Goal: Transaction & Acquisition: Download file/media

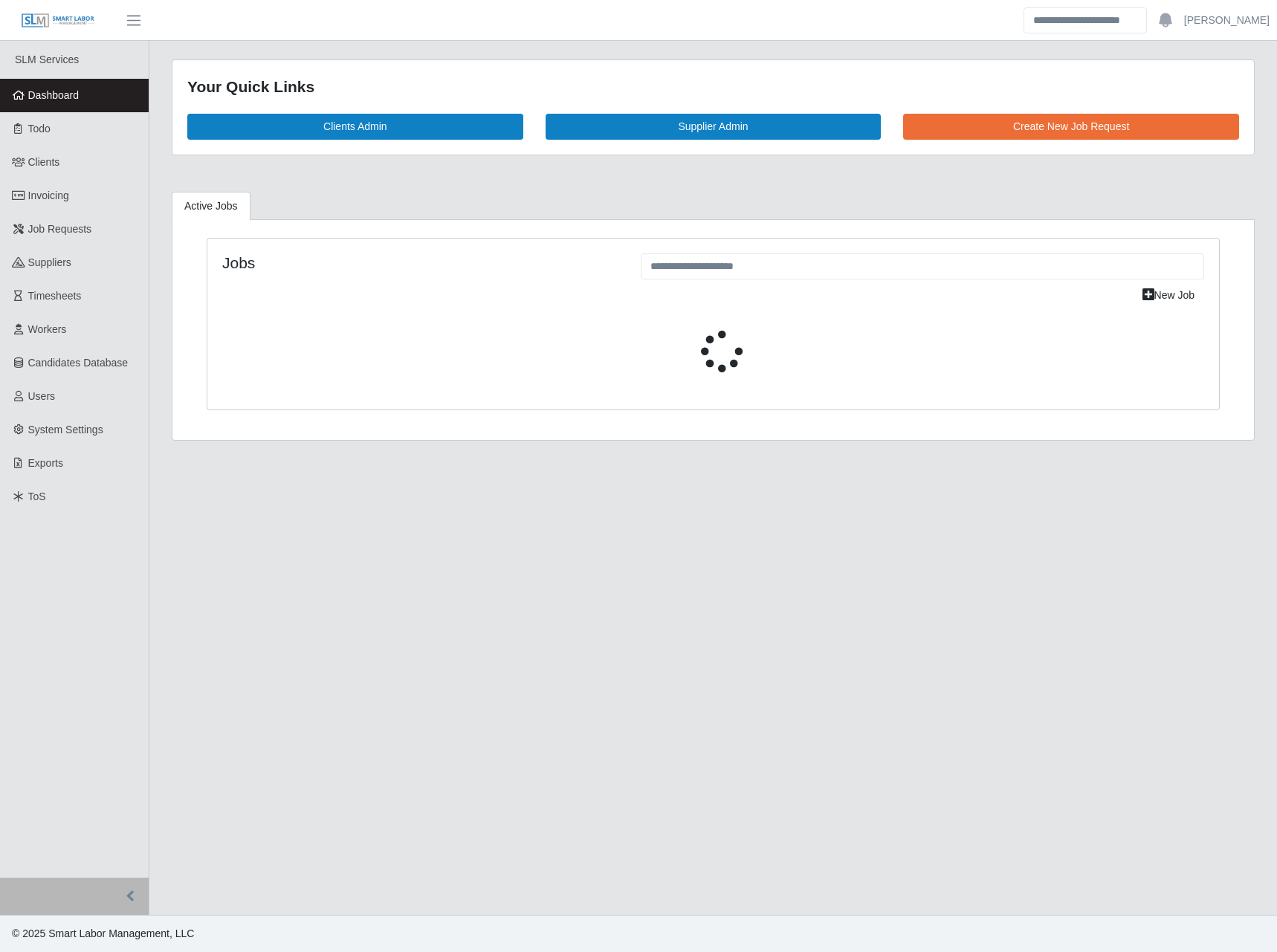
select select "****"
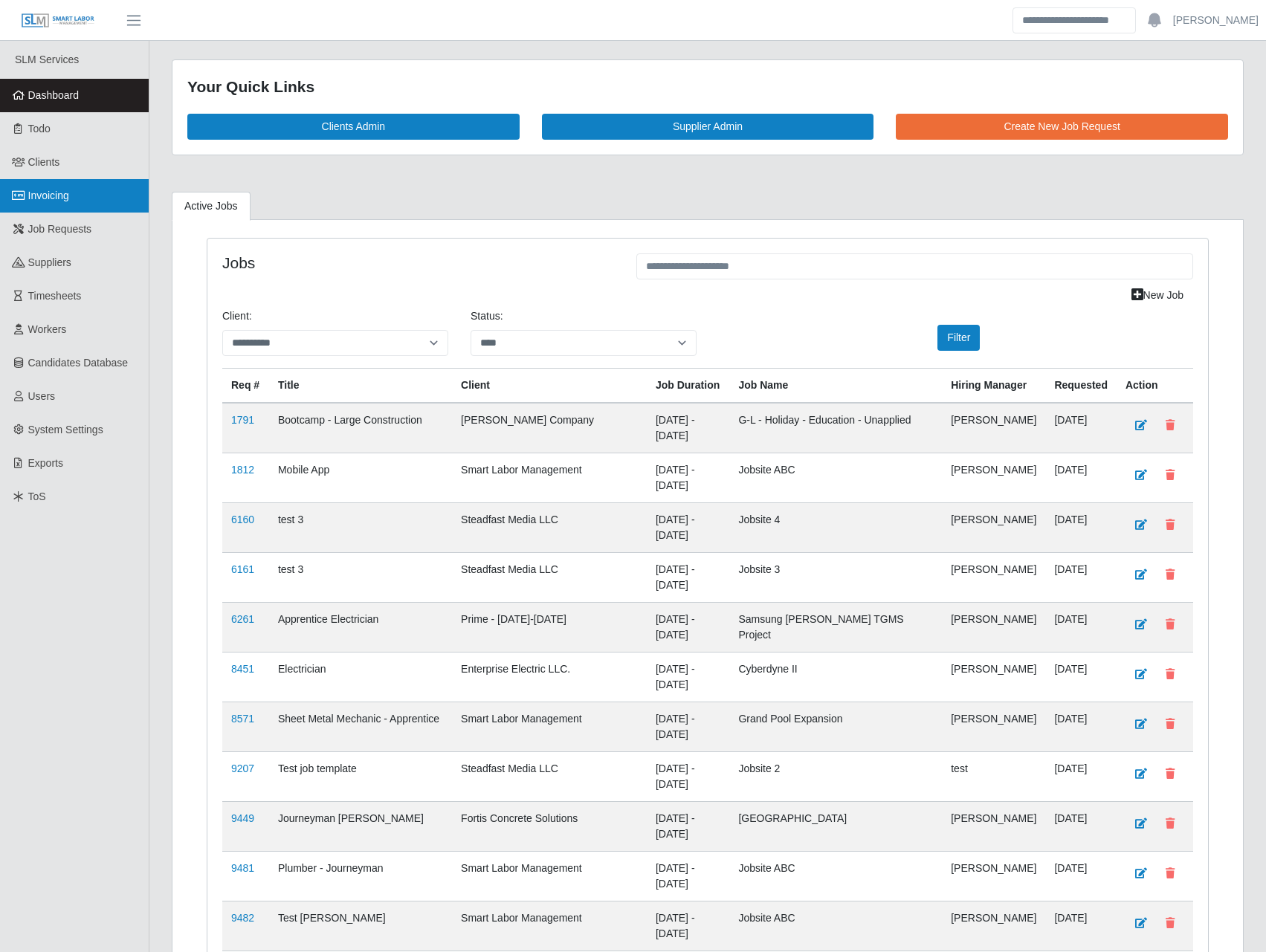
click at [91, 189] on link "Invoicing" at bounding box center [74, 196] width 149 height 33
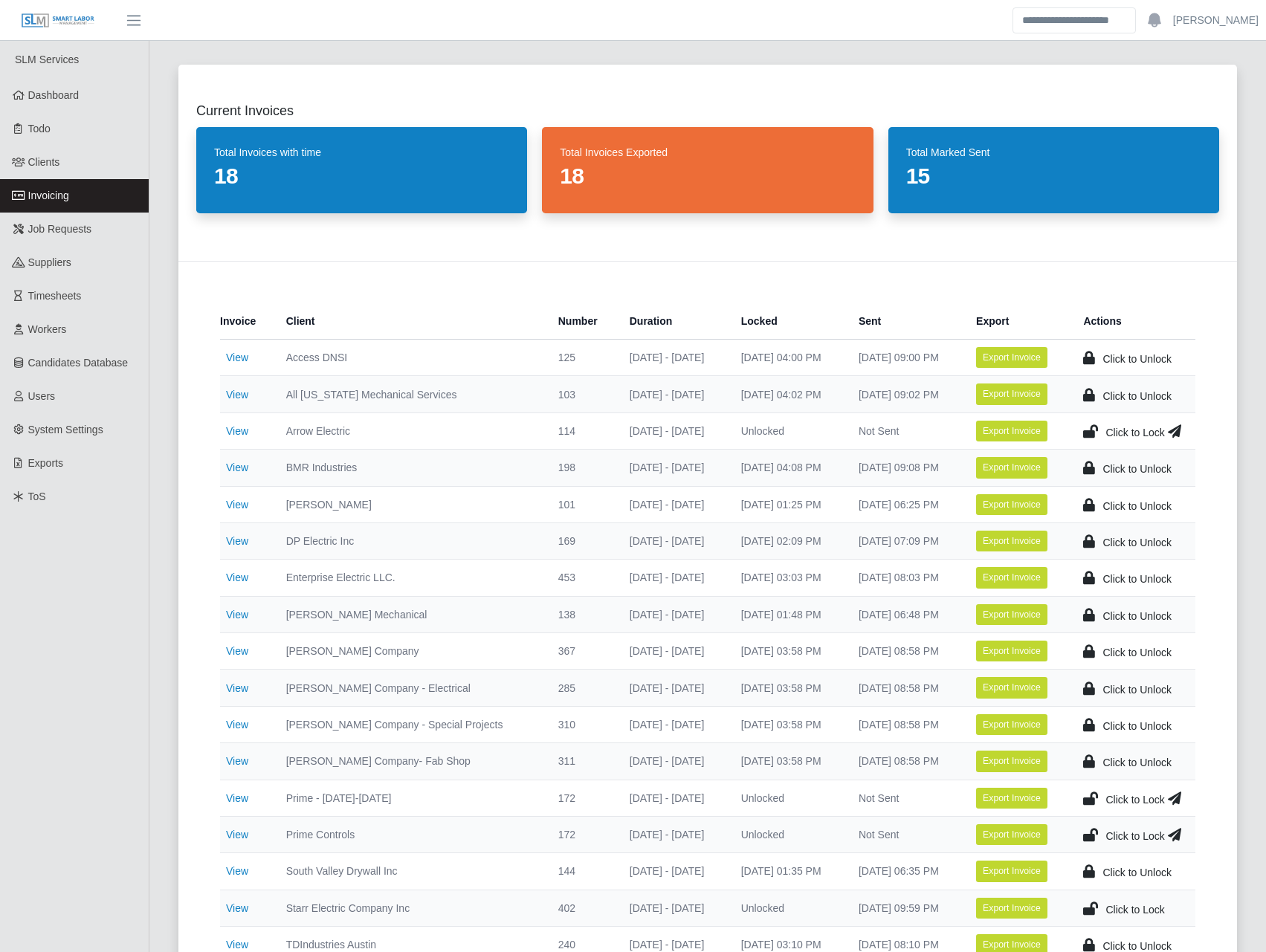
scroll to position [173, 0]
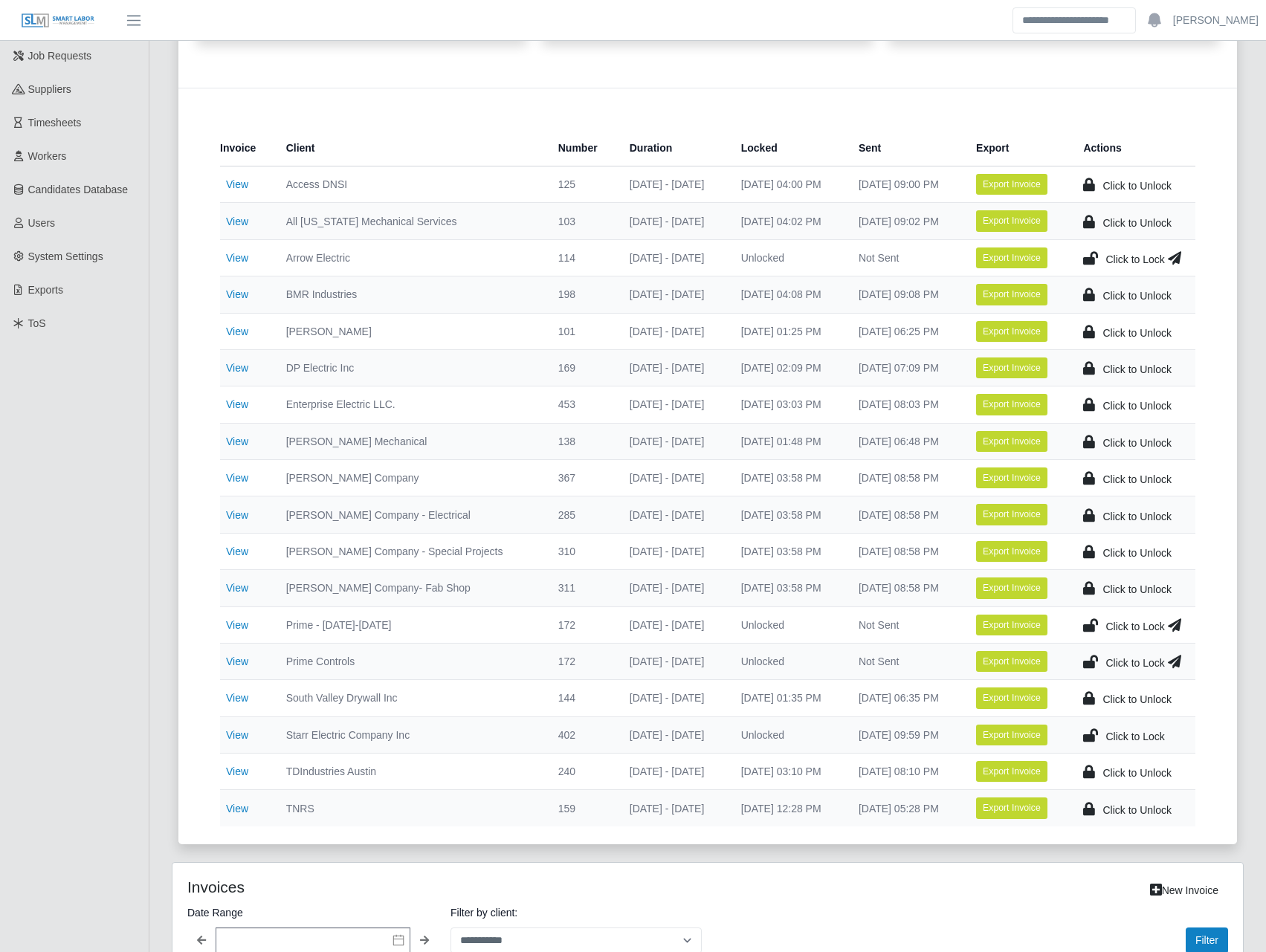
click at [238, 654] on td "View" at bounding box center [247, 662] width 54 height 37
click at [238, 657] on link "View" at bounding box center [237, 662] width 23 height 12
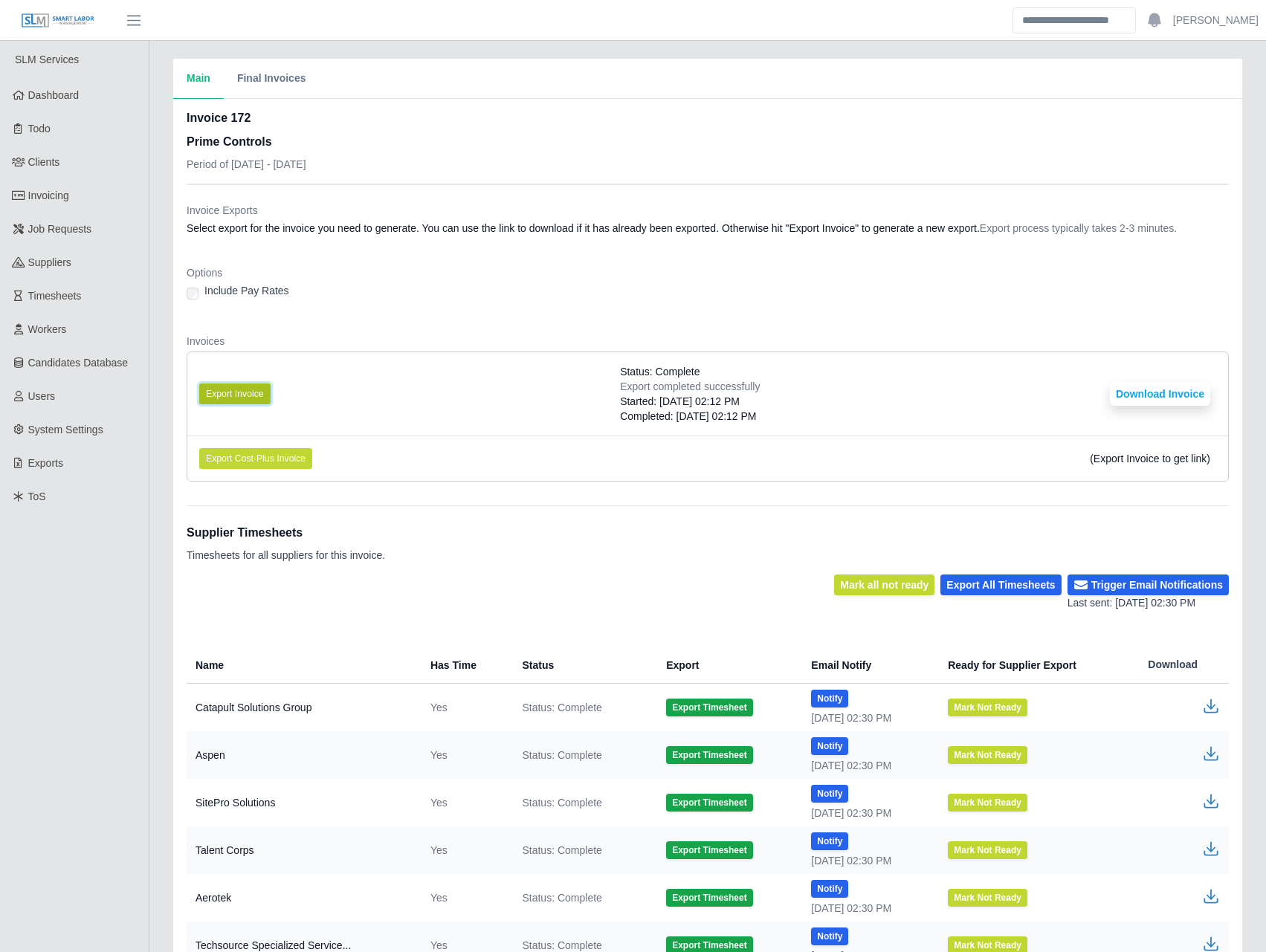
click at [259, 396] on button "Export Invoice" at bounding box center [235, 394] width 71 height 21
click at [535, 388] on li "Export Invoice Status: Complete Export completed successfully Started: 08/15/20…" at bounding box center [707, 394] width 1041 height 83
click at [1126, 392] on button "Download Invoice" at bounding box center [1160, 394] width 100 height 23
click at [64, 196] on span "Invoicing" at bounding box center [48, 196] width 41 height 12
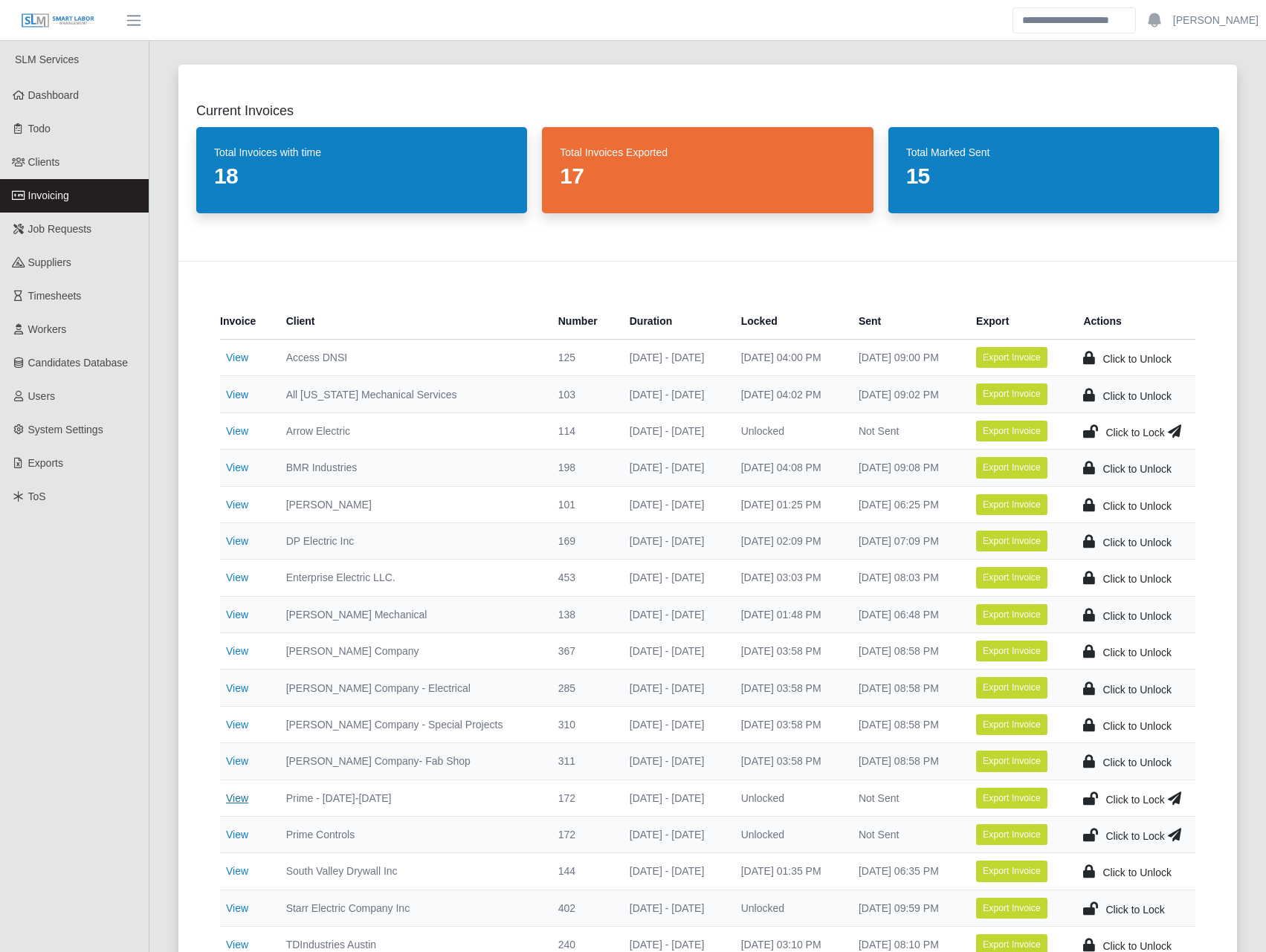
click at [230, 801] on link "View" at bounding box center [237, 799] width 23 height 12
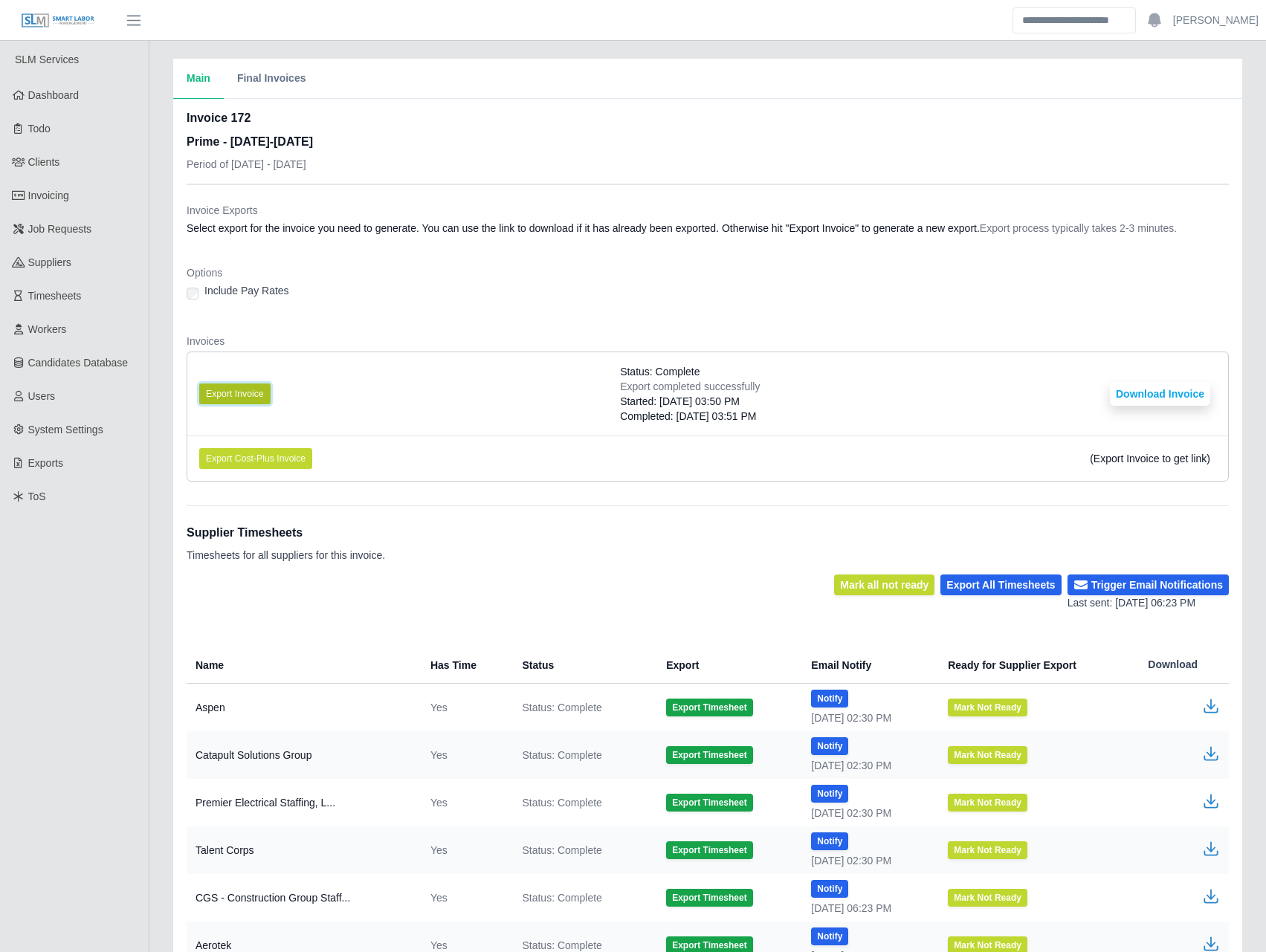
click at [244, 386] on button "Export Invoice" at bounding box center [235, 394] width 71 height 21
click at [591, 216] on dt "Invoice Exports" at bounding box center [708, 210] width 1043 height 15
click at [1156, 388] on button "Download Invoice" at bounding box center [1160, 394] width 100 height 23
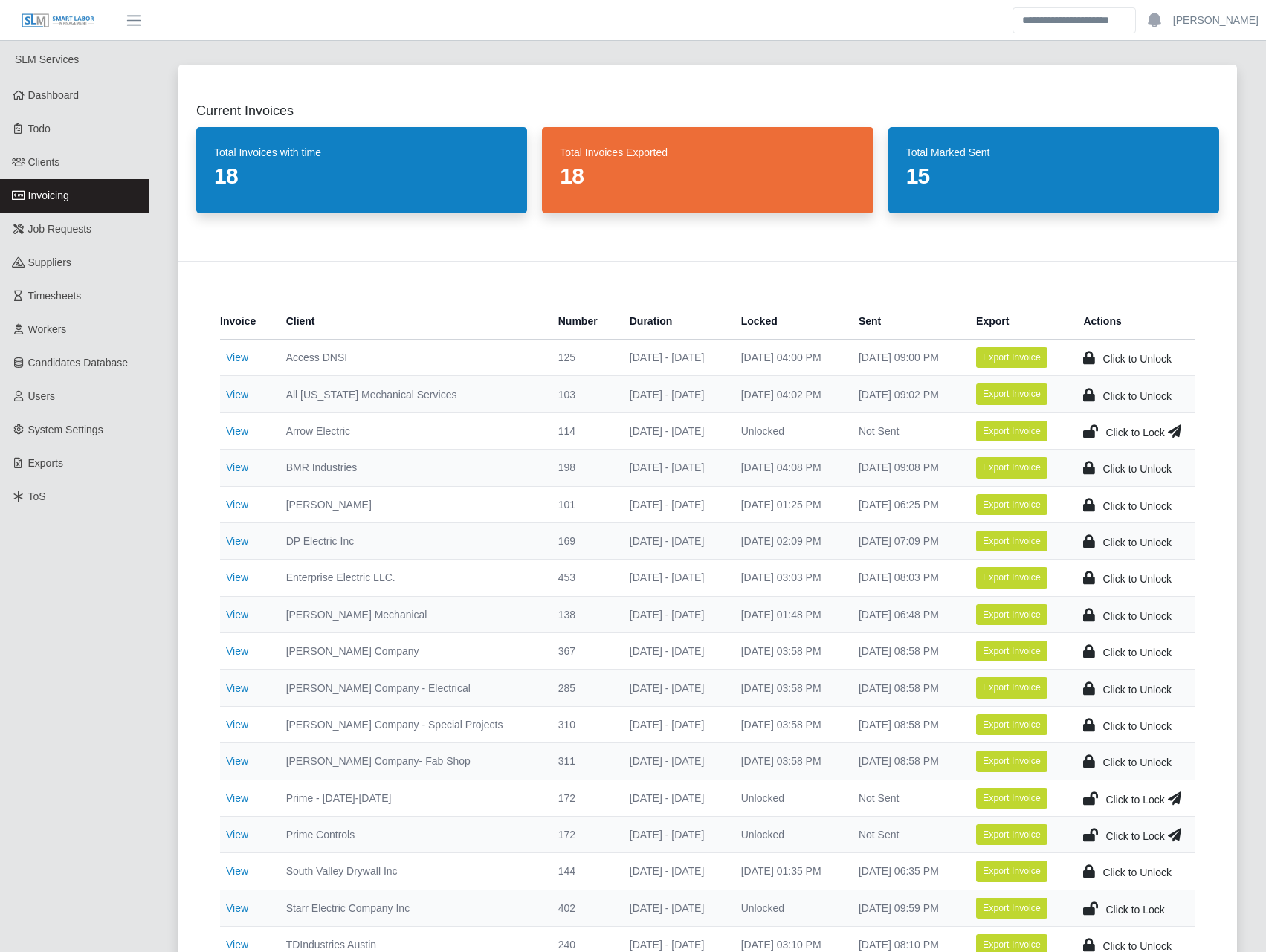
click at [1089, 796] on icon at bounding box center [1090, 798] width 15 height 21
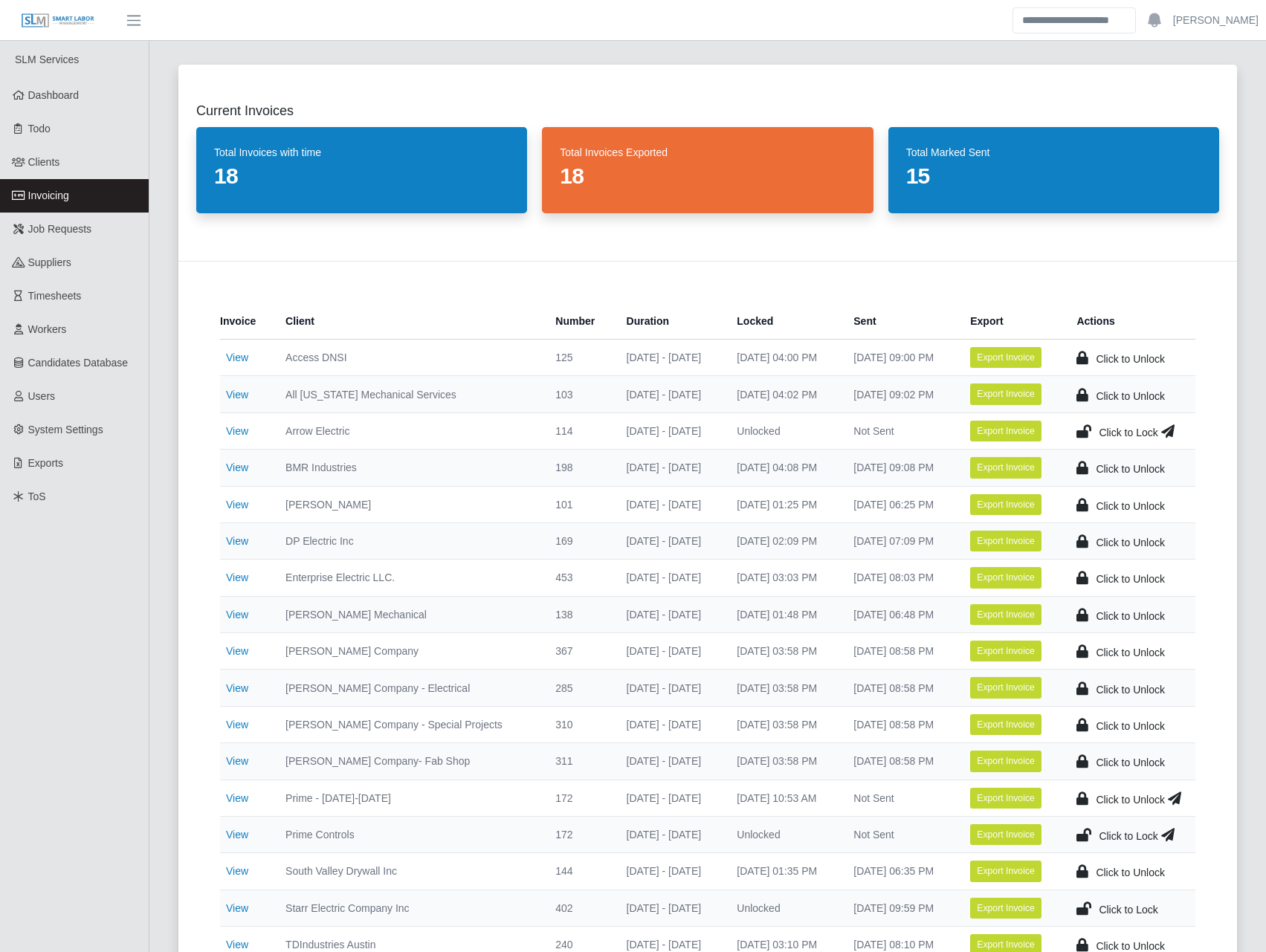
click at [1084, 836] on icon at bounding box center [1083, 835] width 15 height 21
click at [1178, 803] on icon at bounding box center [1174, 798] width 13 height 21
click at [1171, 840] on icon at bounding box center [1174, 835] width 13 height 21
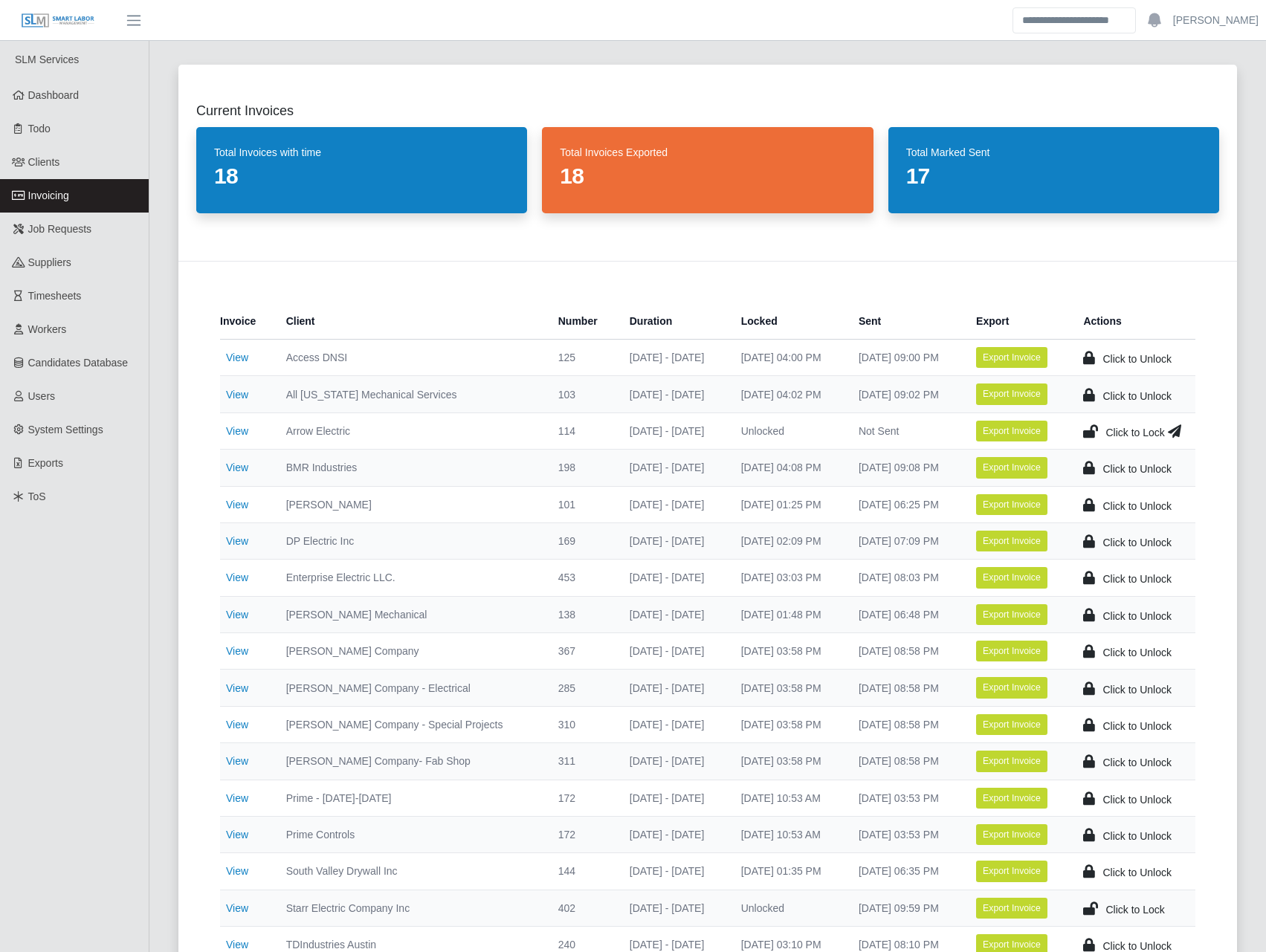
click at [1086, 433] on icon at bounding box center [1090, 431] width 15 height 21
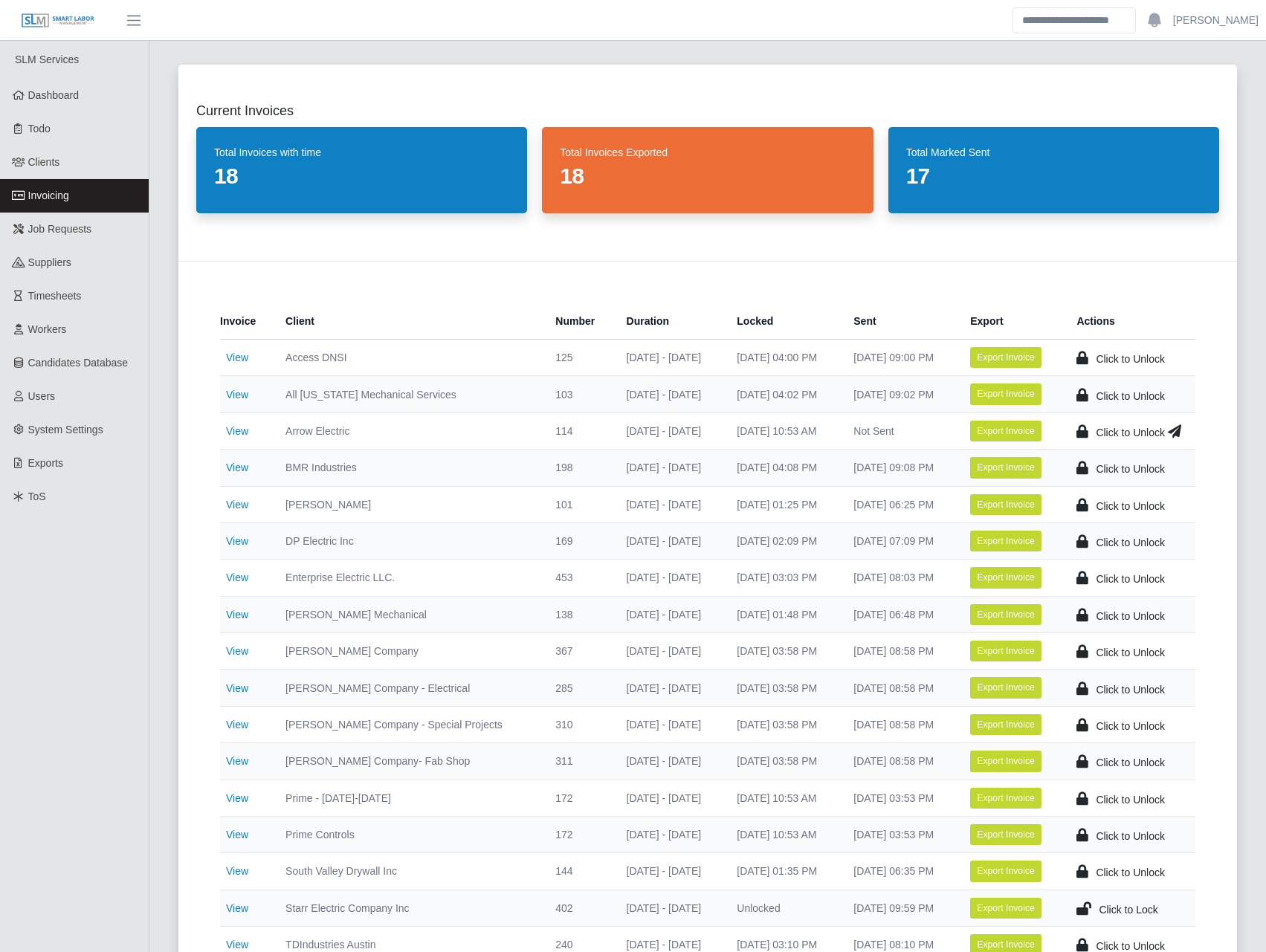
click at [1175, 429] on icon at bounding box center [1174, 431] width 13 height 21
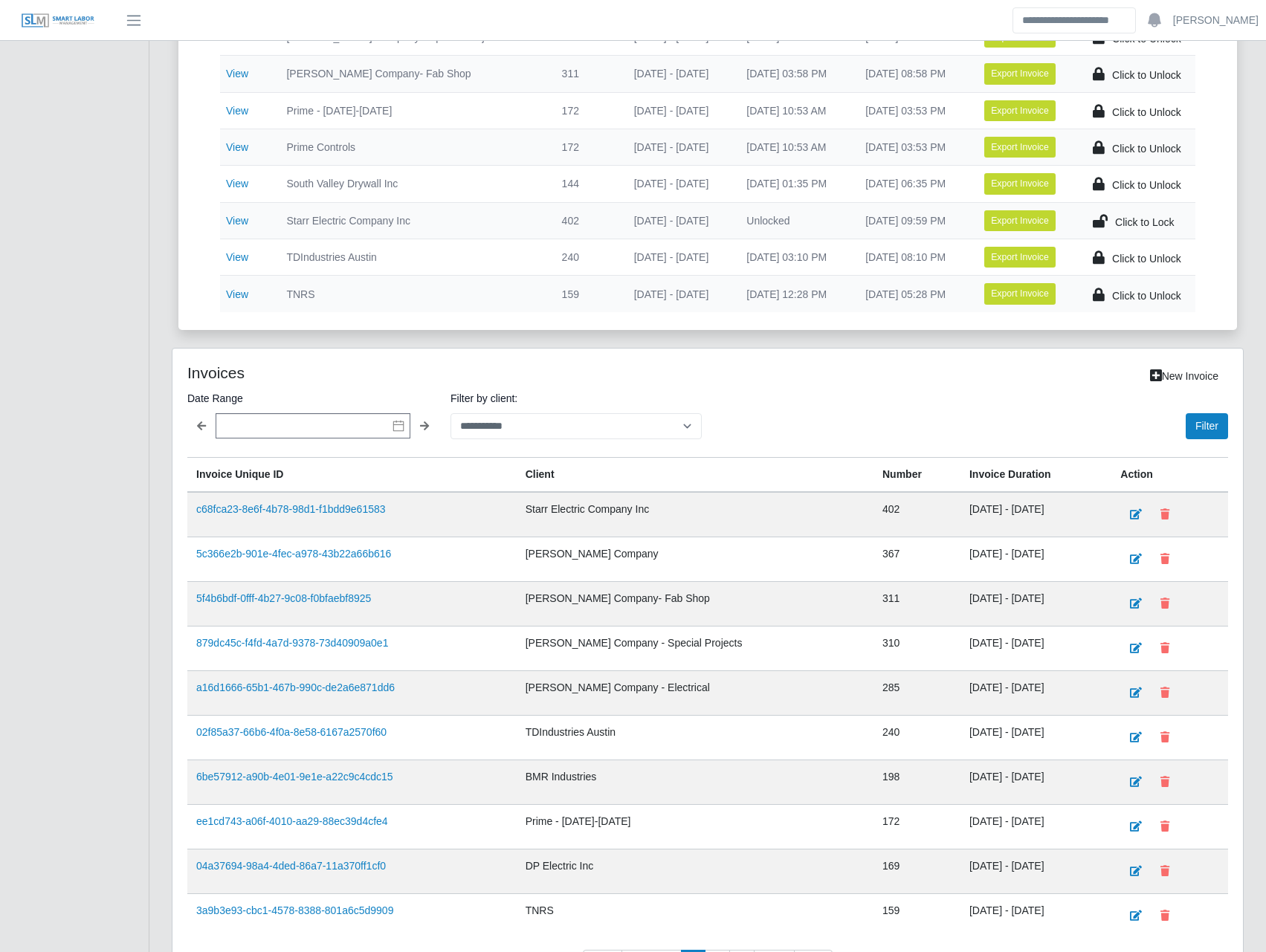
scroll to position [694, 0]
